Goal: Task Accomplishment & Management: Use online tool/utility

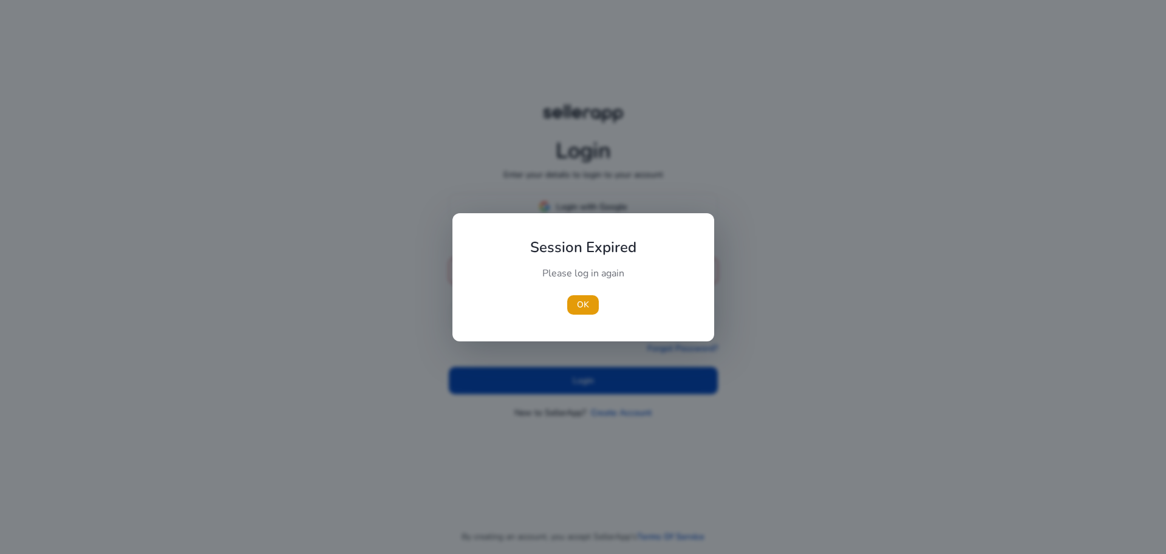
click at [562, 213] on div "Session Expired Please log in again [GEOGRAPHIC_DATA]" at bounding box center [583, 277] width 262 height 128
click at [581, 307] on span "OK" at bounding box center [583, 304] width 12 height 13
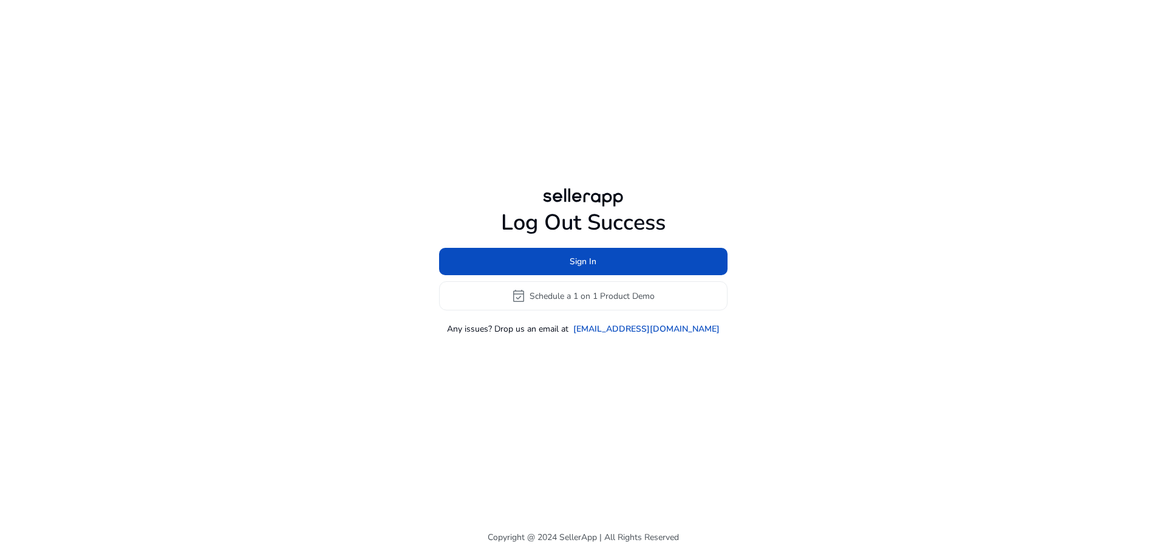
click at [564, 212] on h1 "Log Out Success" at bounding box center [583, 223] width 288 height 26
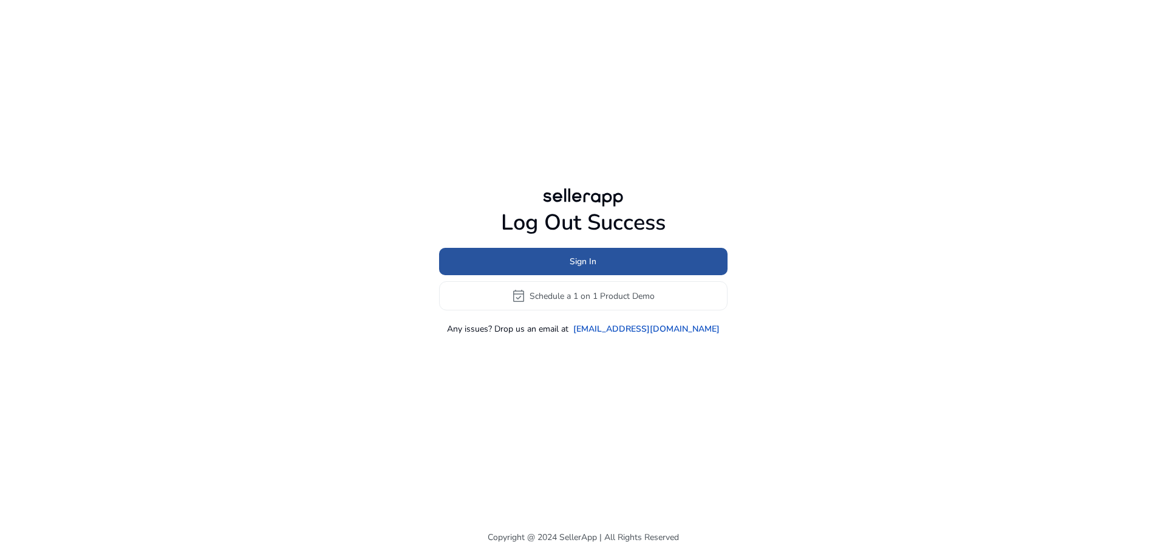
click at [587, 263] on span "Sign In" at bounding box center [583, 261] width 27 height 13
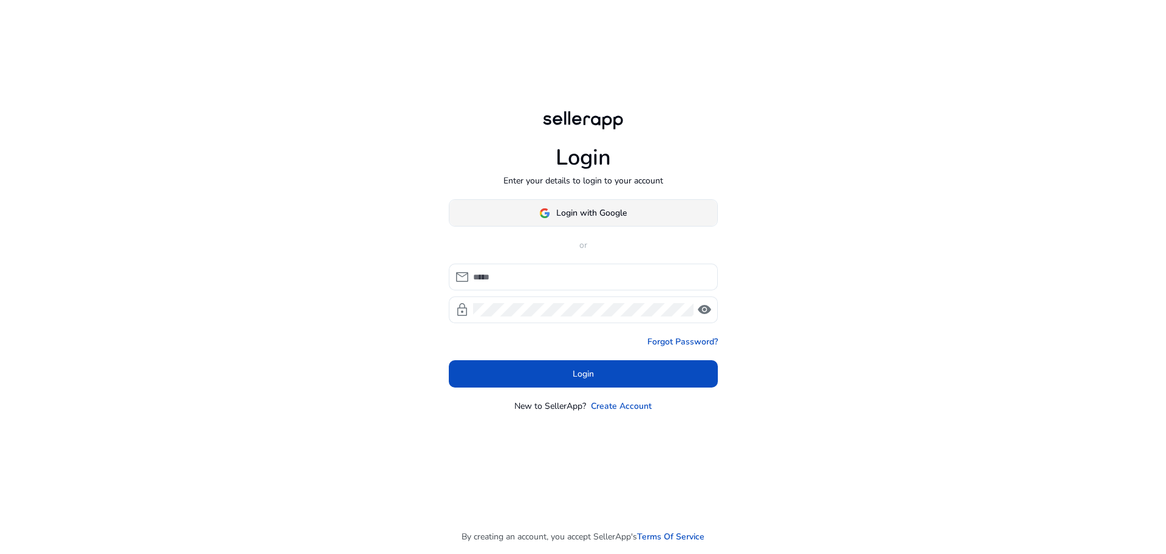
click at [553, 208] on span "Login with Google" at bounding box center [582, 212] width 87 height 13
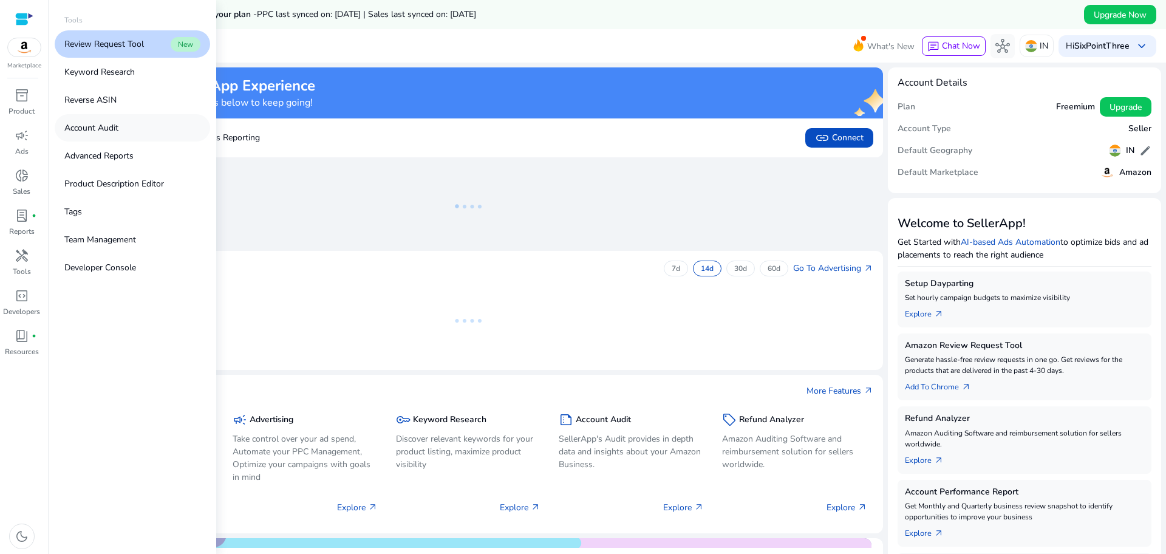
click at [131, 135] on link "Account Audit" at bounding box center [132, 127] width 155 height 27
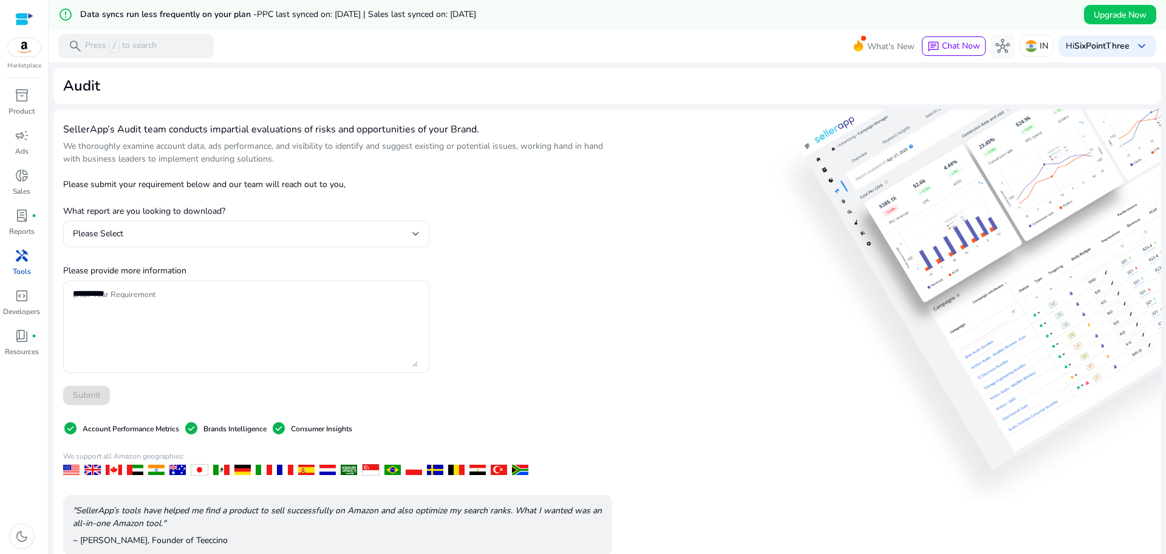
scroll to position [51, 0]
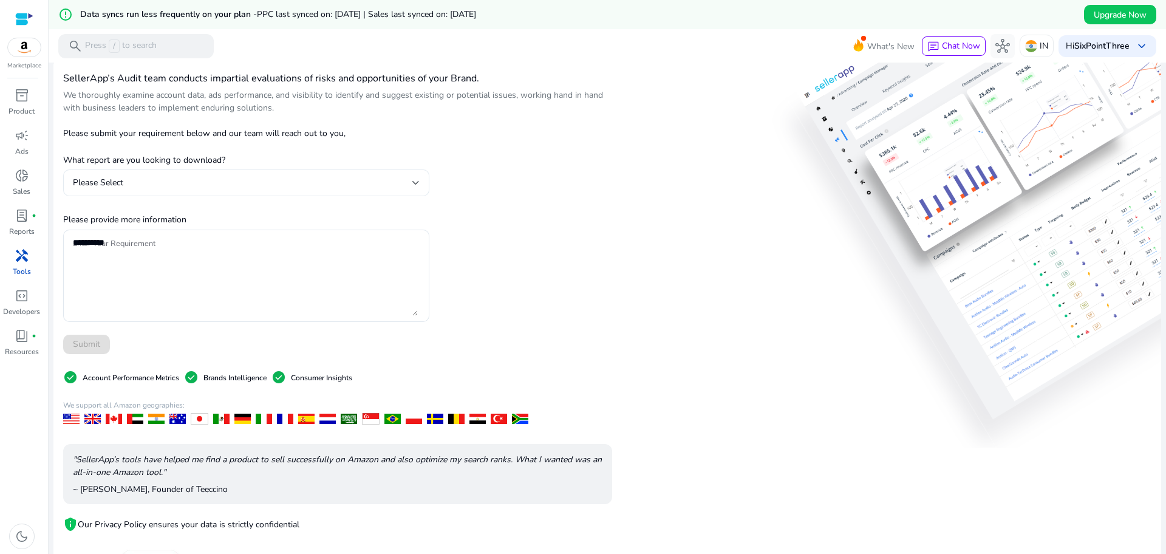
click at [387, 185] on div "Please Select" at bounding box center [242, 182] width 339 height 13
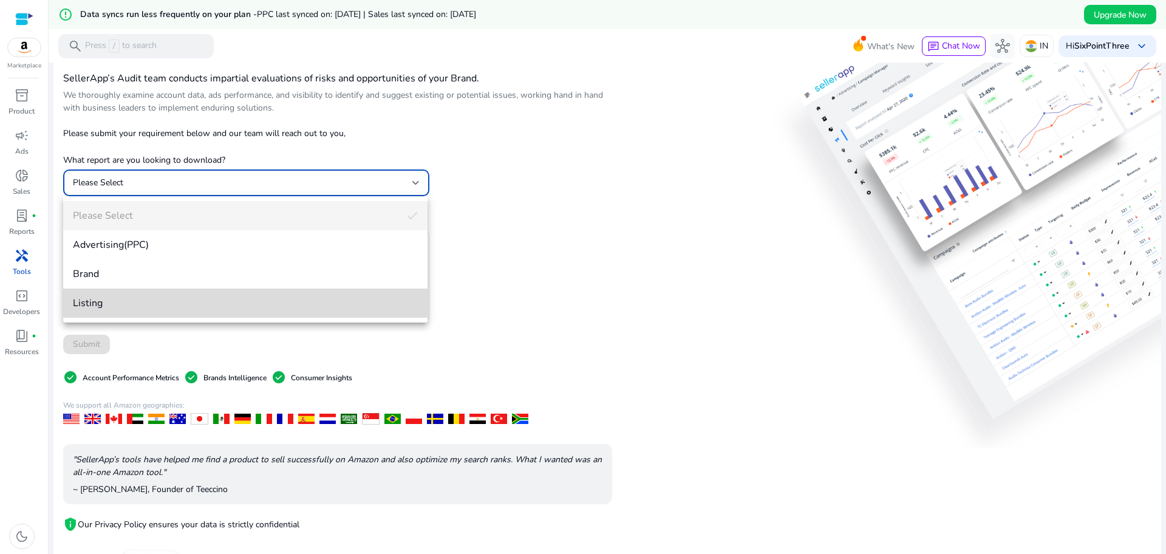
click at [133, 296] on span "Listing" at bounding box center [245, 302] width 345 height 13
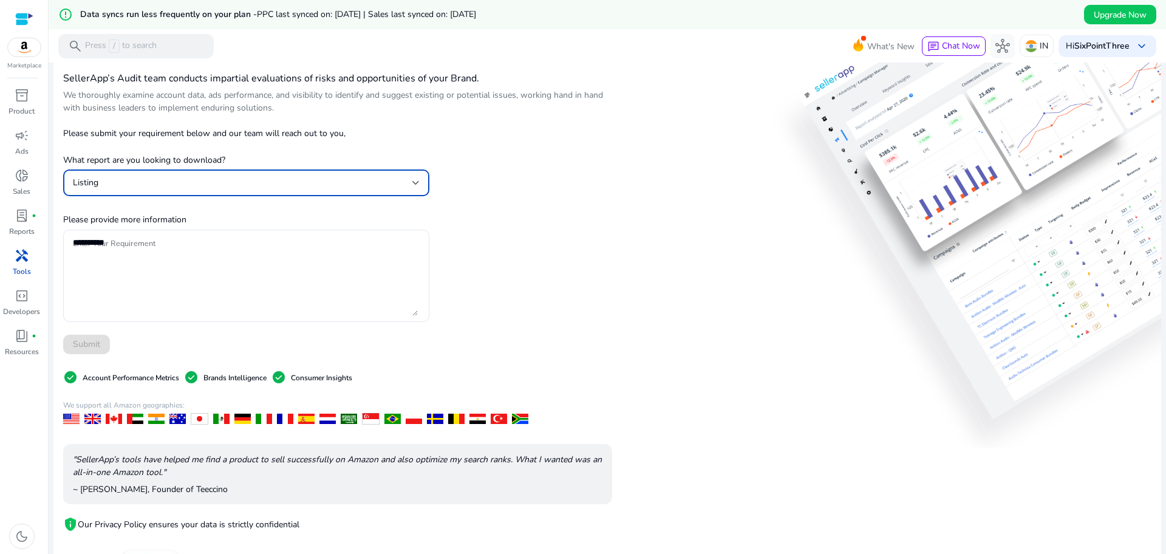
scroll to position [0, 0]
